Goal: Transaction & Acquisition: Purchase product/service

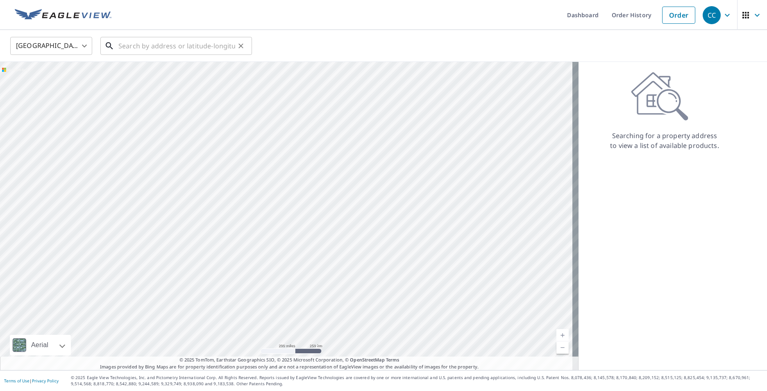
click at [209, 52] on input "text" at bounding box center [176, 45] width 117 height 23
click at [619, 13] on link "Order History" at bounding box center [631, 15] width 53 height 30
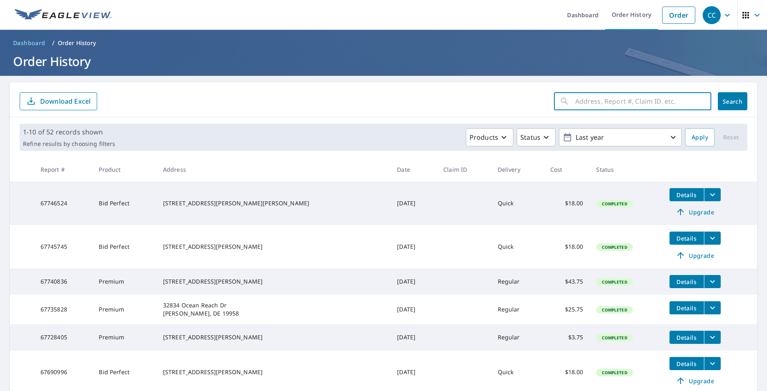
click at [593, 100] on input "text" at bounding box center [644, 101] width 136 height 23
type input "34682 nottingham way"
click button "Search" at bounding box center [733, 101] width 30 height 18
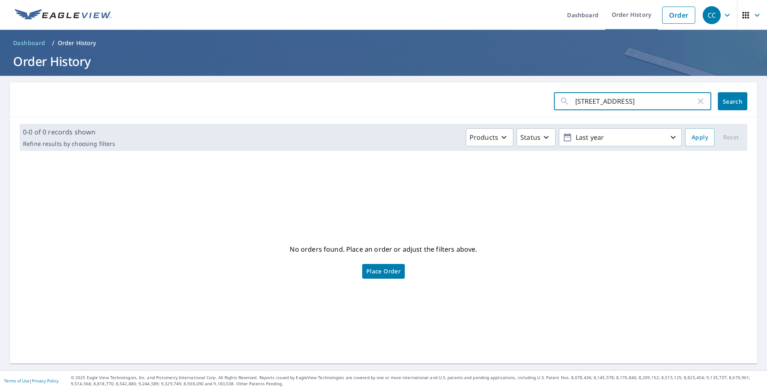
drag, startPoint x: 644, startPoint y: 99, endPoint x: 568, endPoint y: 101, distance: 75.9
click at [568, 101] on div "34682 nottingham way ​" at bounding box center [632, 101] width 157 height 18
drag, startPoint x: 622, startPoint y: 107, endPoint x: 619, endPoint y: 103, distance: 5.0
click at [662, 14] on link "Order" at bounding box center [678, 15] width 33 height 17
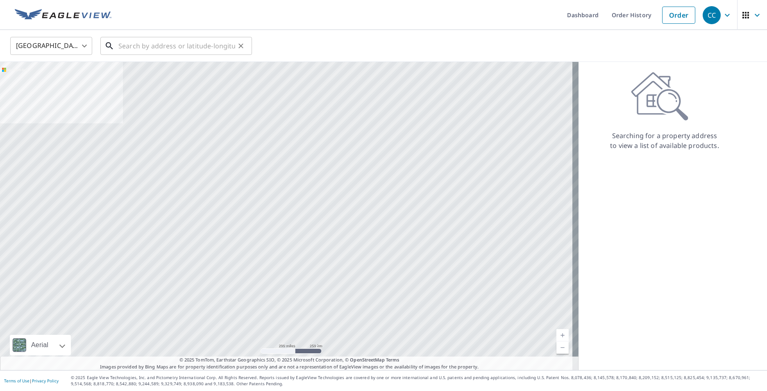
click at [182, 49] on input "text" at bounding box center [176, 45] width 117 height 23
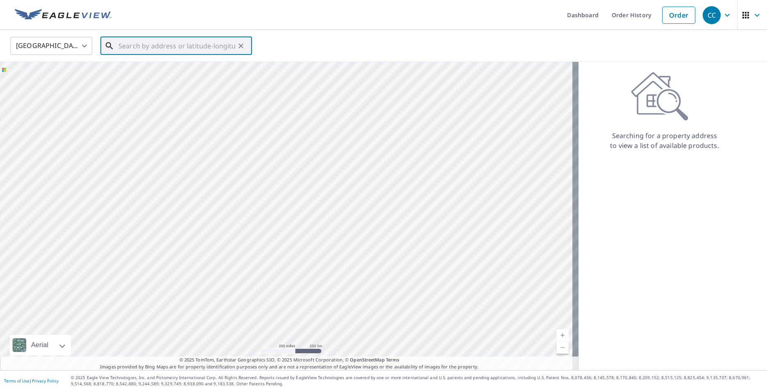
paste input "34682 nottingham way"
click at [180, 73] on span "34682 Nottingham Way" at bounding box center [181, 70] width 129 height 10
type input "34682 Nottingham Way Frankford, DE 19945"
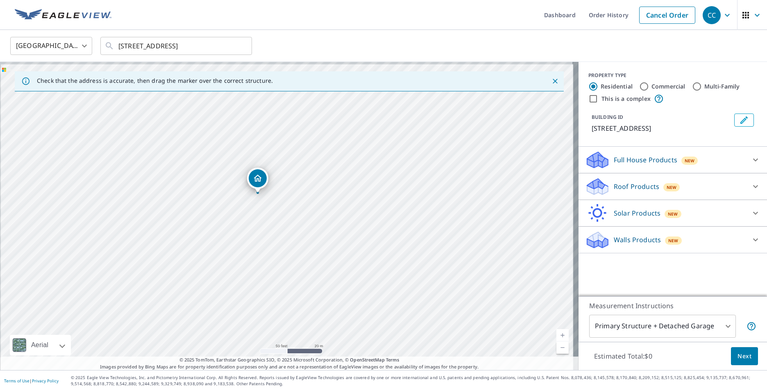
drag, startPoint x: 232, startPoint y: 180, endPoint x: 283, endPoint y: 224, distance: 67.1
click at [283, 224] on div "34682 Nottingham Way Frankford, DE 19945" at bounding box center [289, 216] width 579 height 308
drag, startPoint x: 309, startPoint y: 227, endPoint x: 305, endPoint y: 233, distance: 6.3
click at [305, 233] on div "34682 Nottingham Way Frankford, DE 19945" at bounding box center [289, 216] width 579 height 308
click at [688, 195] on div "Roof Products New" at bounding box center [665, 186] width 161 height 19
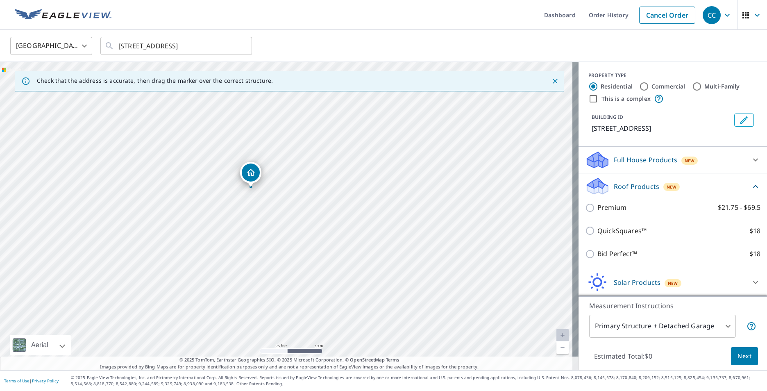
click at [651, 208] on div "Premium $21.75 - $69.5" at bounding box center [672, 207] width 175 height 23
